Goal: Task Accomplishment & Management: Manage account settings

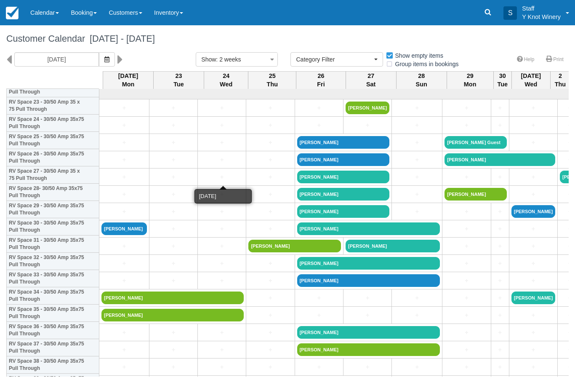
select select
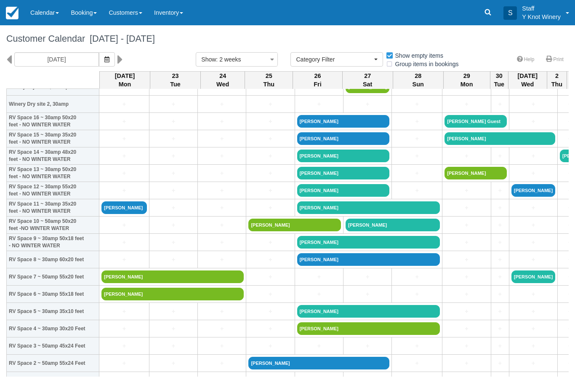
scroll to position [39, 0]
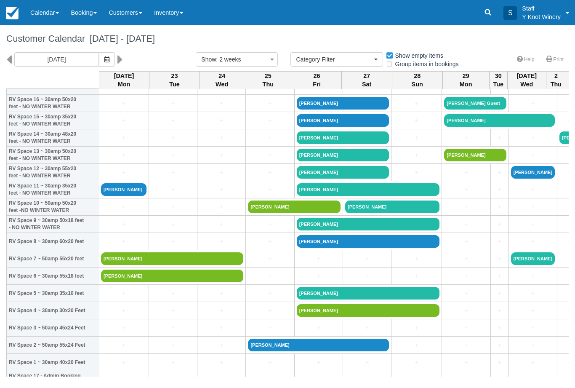
click at [222, 265] on link "[PERSON_NAME]" at bounding box center [172, 258] width 142 height 13
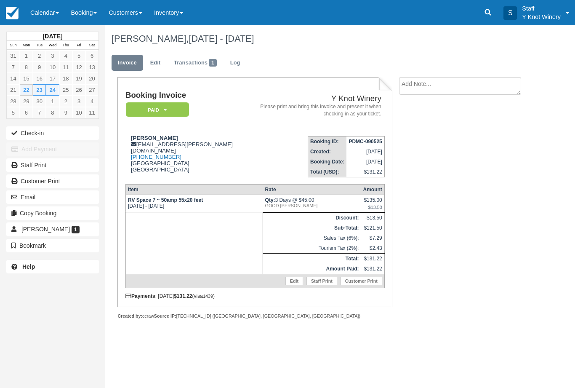
click at [293, 285] on link "Edit" at bounding box center [295, 281] width 18 height 8
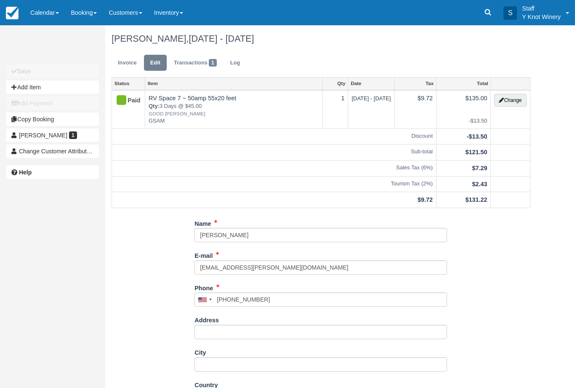
click at [513, 103] on button "Change" at bounding box center [510, 100] width 32 height 13
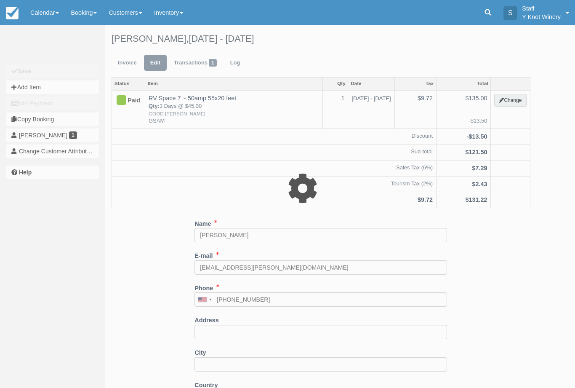
type input "135.00"
type input "GSAM"
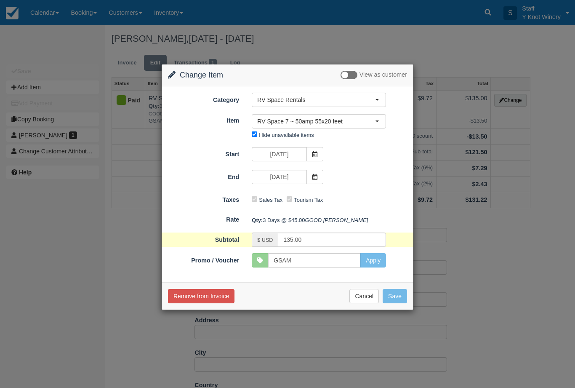
click at [374, 120] on span "RV Space 7 ~ 50amp 55x20 feet" at bounding box center [316, 121] width 118 height 8
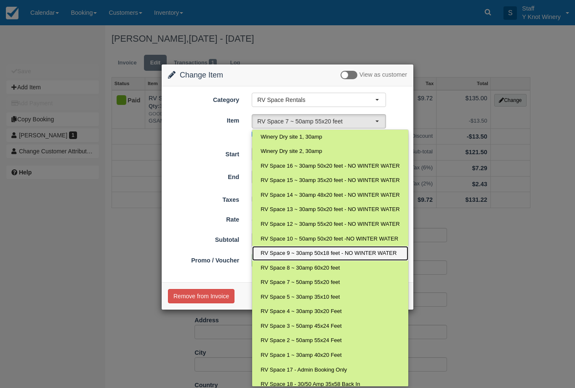
click at [305, 250] on span "RV Space 9 ~ 30amp 50x18 feet - NO WINTER WATER" at bounding box center [329, 253] width 136 height 8
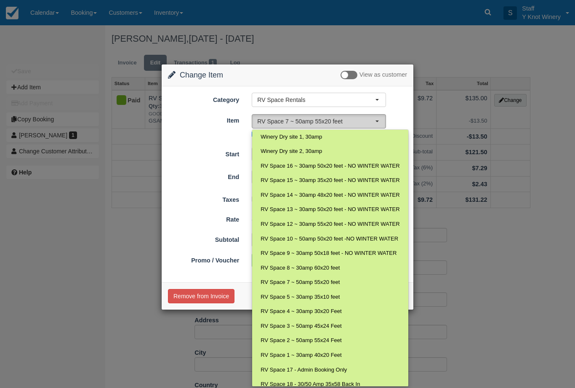
select select "21"
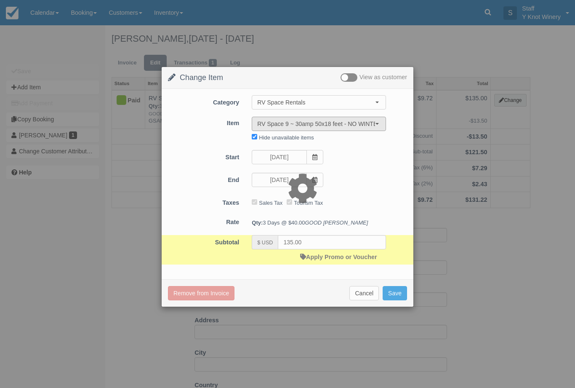
type input "120.00"
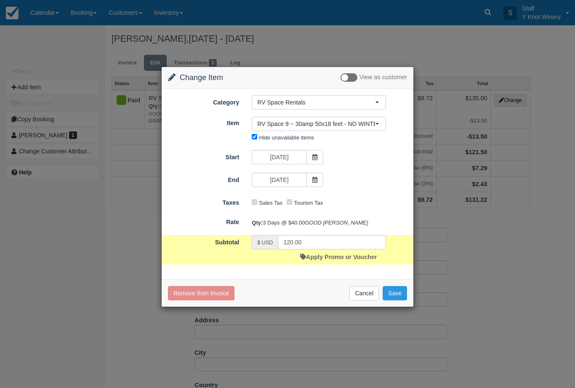
click at [399, 300] on button "Save" at bounding box center [395, 293] width 24 height 14
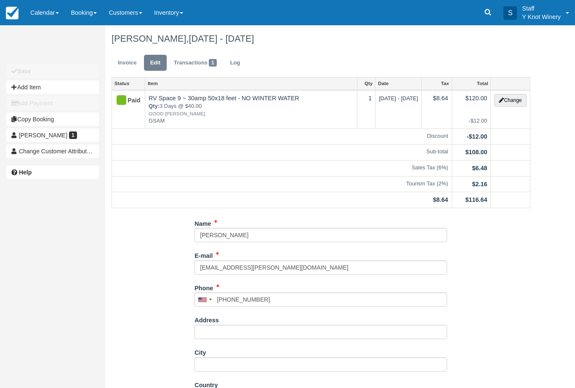
click at [43, 7] on link "Calendar" at bounding box center [44, 12] width 40 height 25
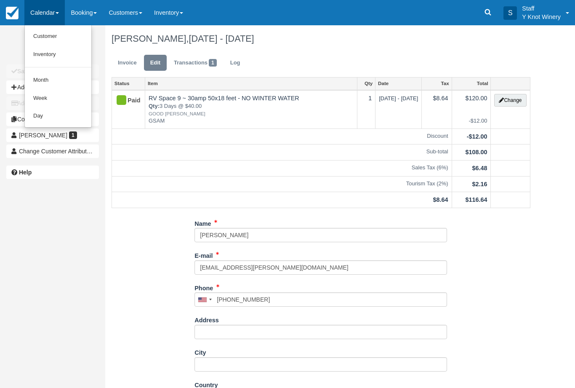
click at [51, 14] on div at bounding box center [287, 194] width 575 height 388
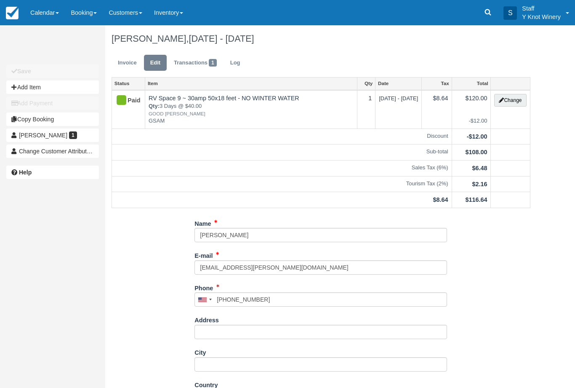
click at [48, 13] on link "Calendar" at bounding box center [44, 12] width 40 height 25
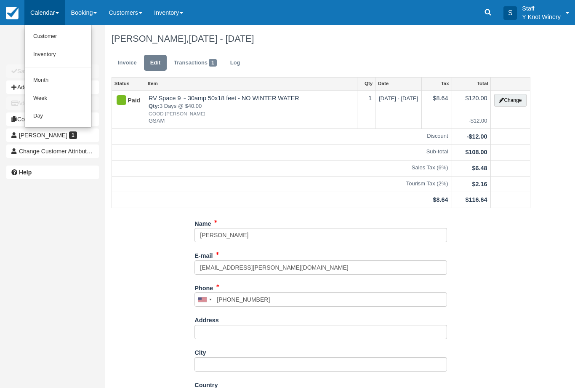
click at [51, 41] on link "Customer" at bounding box center [58, 36] width 67 height 18
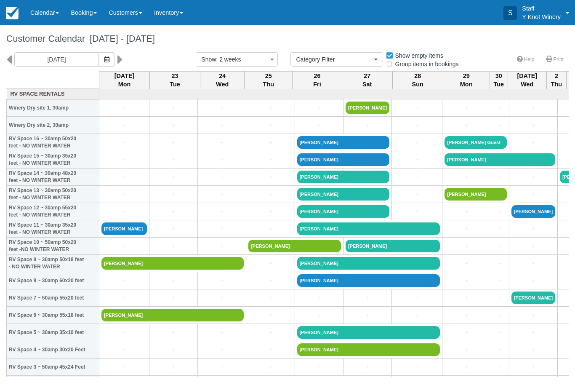
select select
click at [174, 321] on link "John Kerr" at bounding box center [172, 315] width 142 height 13
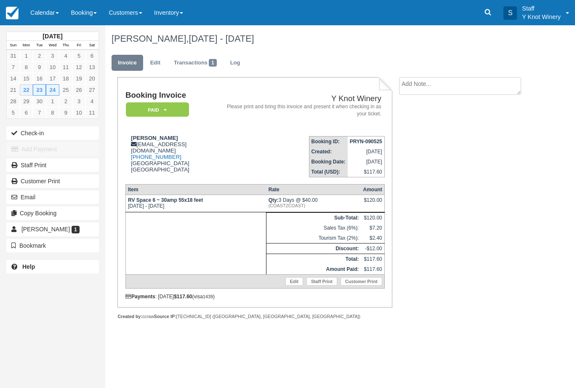
click at [291, 286] on link "Edit" at bounding box center [295, 281] width 18 height 8
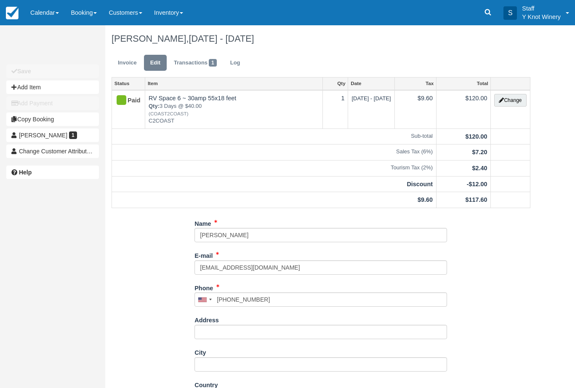
click at [505, 101] on button "Change" at bounding box center [510, 100] width 32 height 13
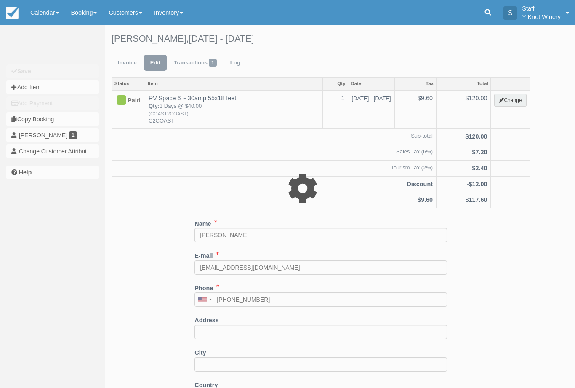
type input "120.00"
type input "C2COAST"
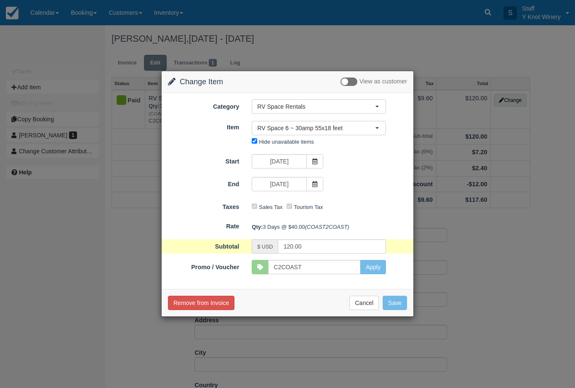
click at [378, 128] on span "button" at bounding box center [377, 128] width 3 height 2
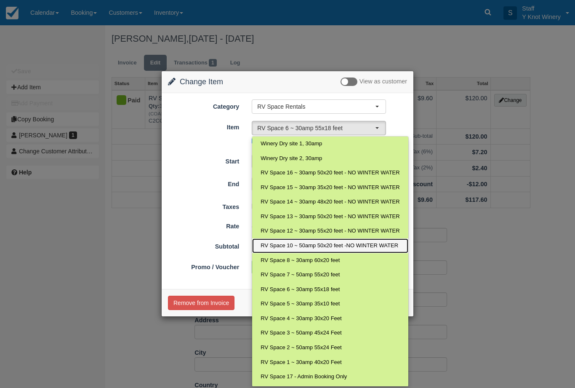
click at [300, 240] on link "RV Space 10 ~ 50amp 50x20 feet -NO WINTER WATER" at bounding box center [330, 245] width 156 height 15
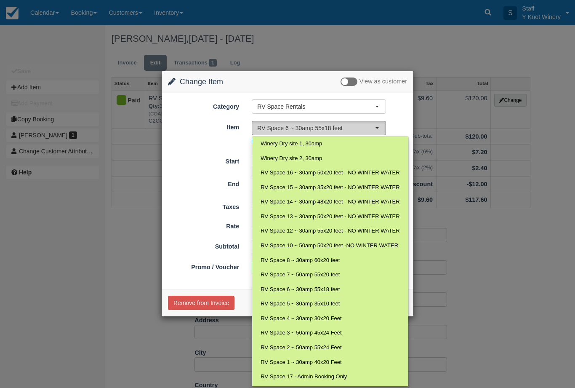
select select "22"
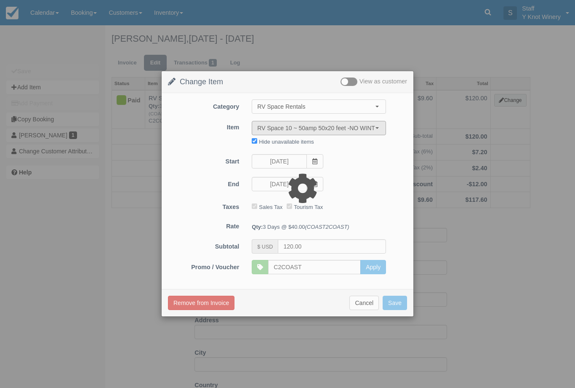
type input "135.00"
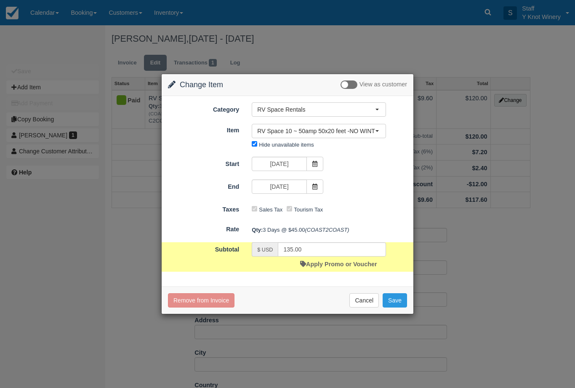
click at [400, 300] on button "Save" at bounding box center [395, 300] width 24 height 14
